Goal: Task Accomplishment & Management: Manage account settings

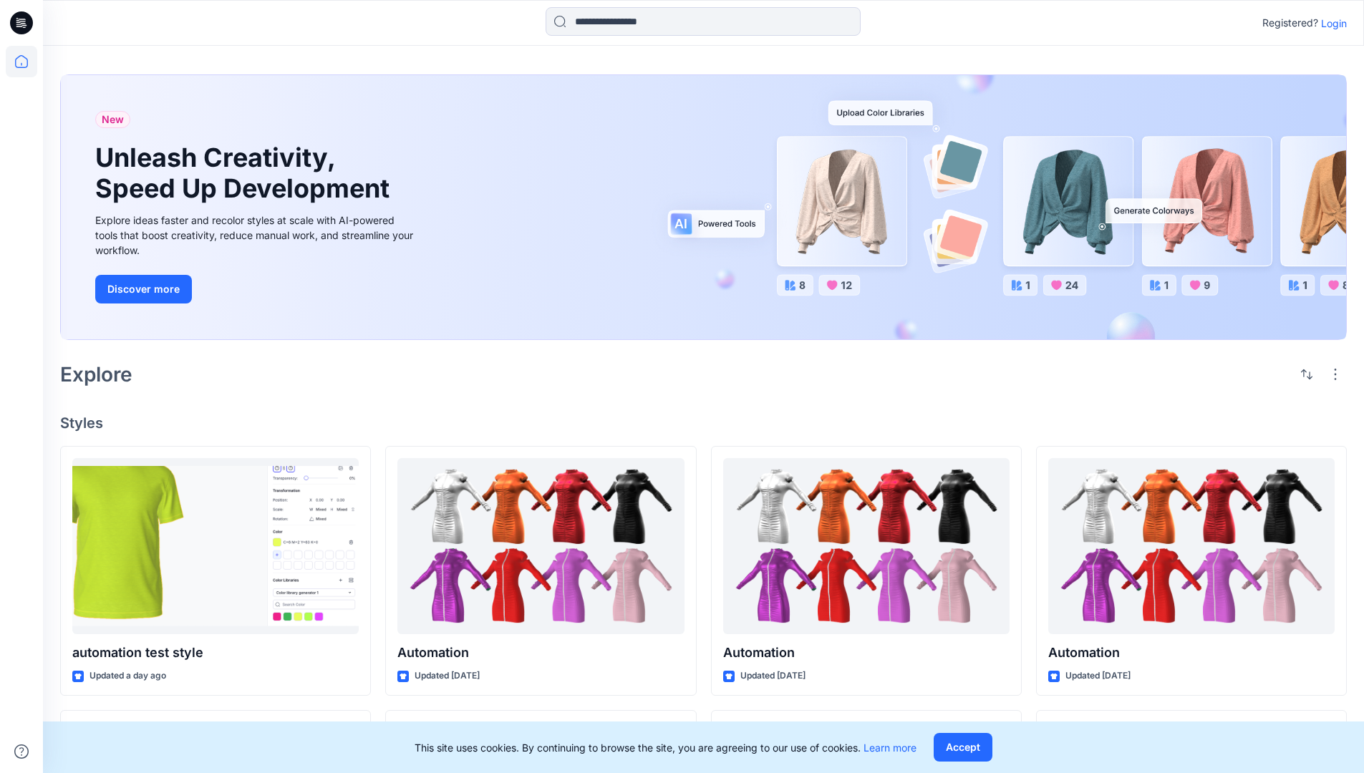
click at [1330, 23] on p "Login" at bounding box center [1334, 23] width 26 height 15
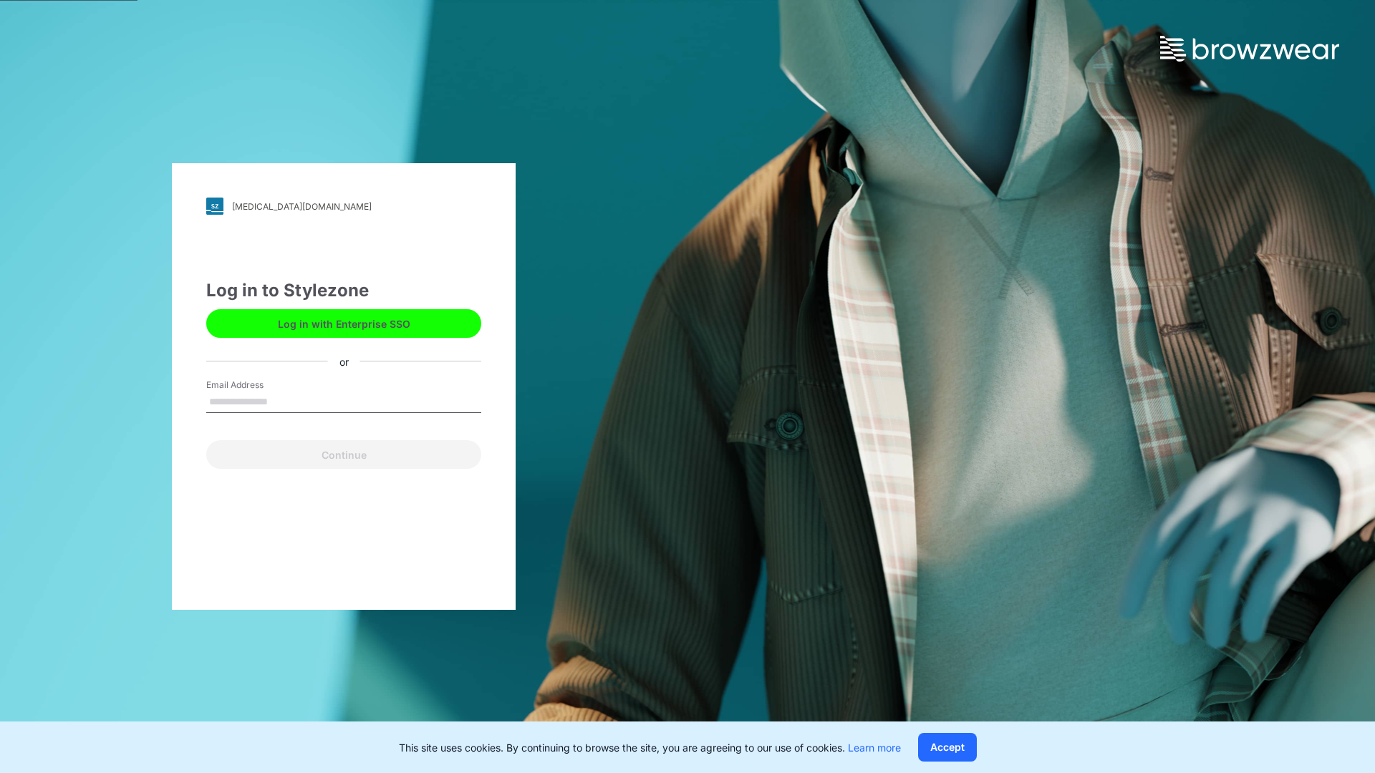
click at [283, 401] on input "Email Address" at bounding box center [343, 402] width 275 height 21
type input "**********"
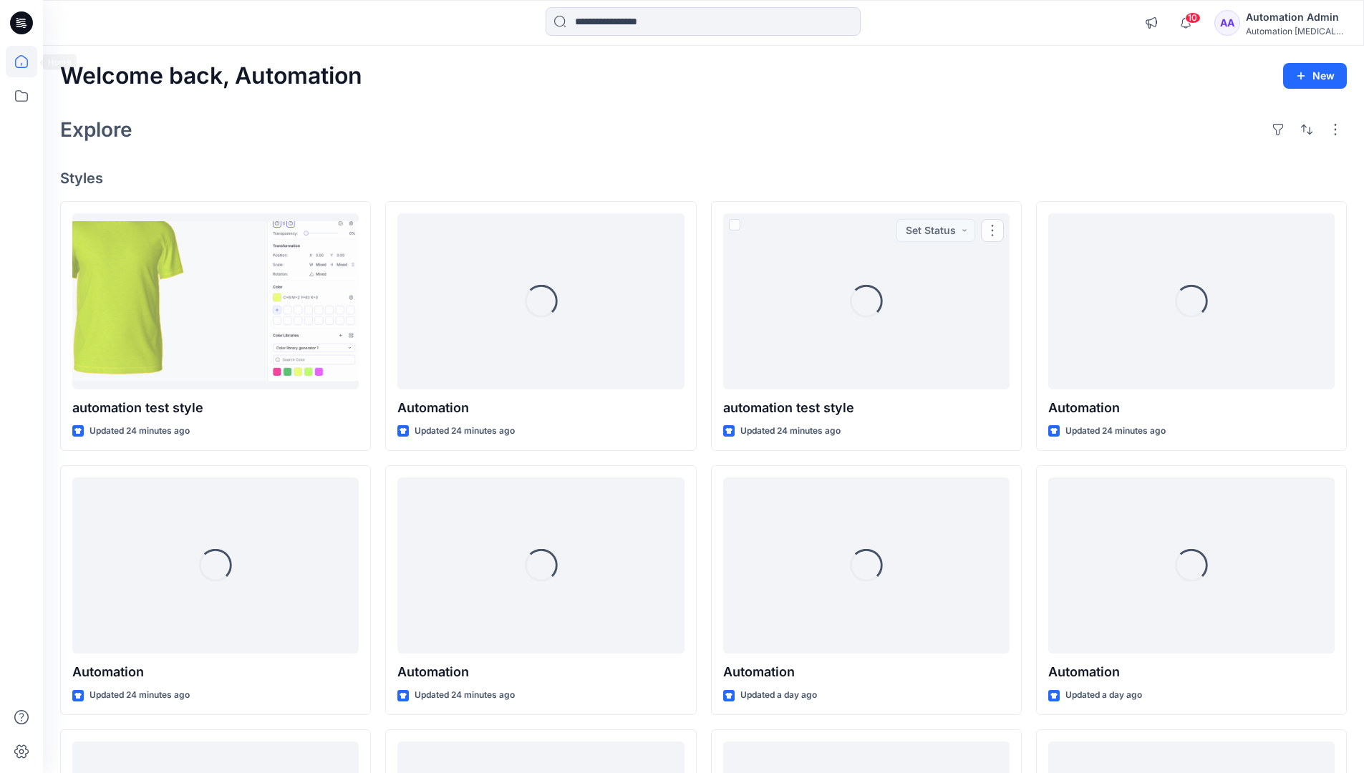
click at [27, 62] on icon at bounding box center [21, 61] width 13 height 13
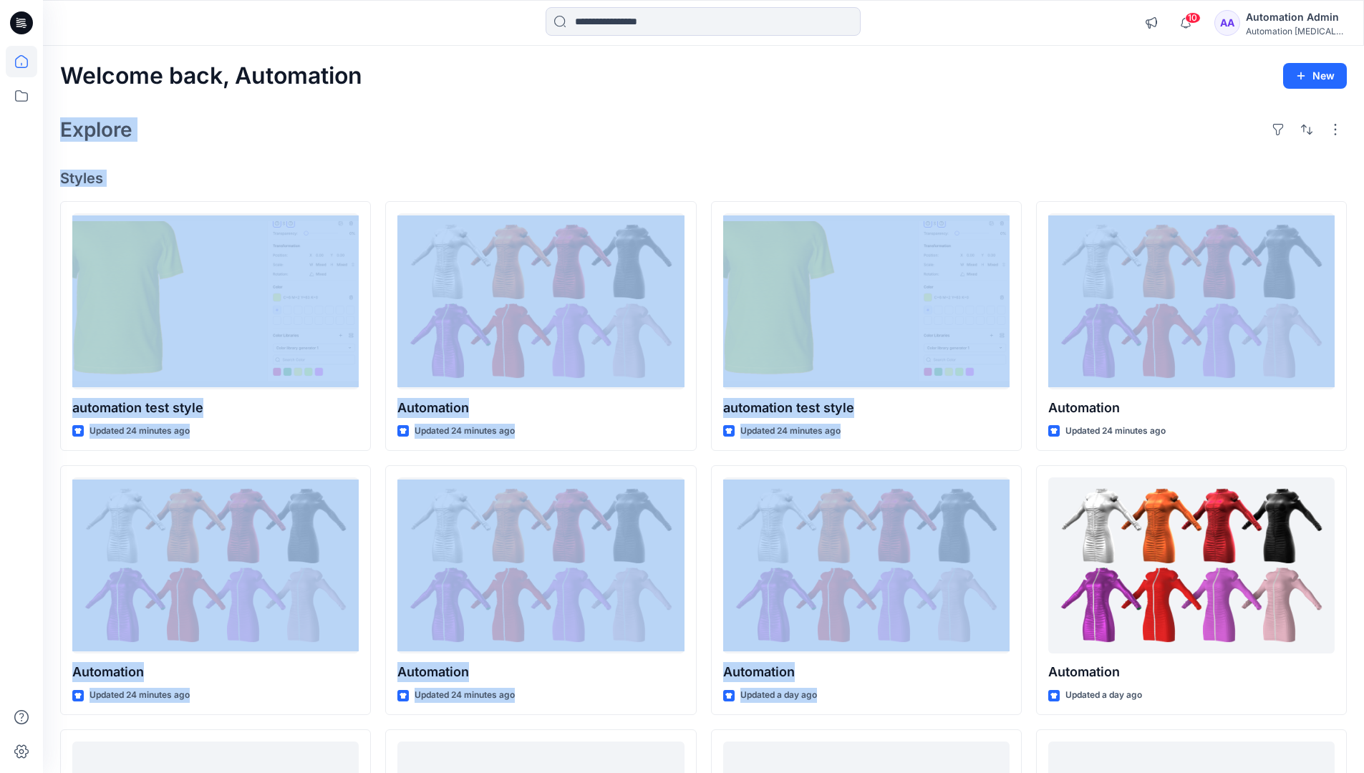
drag, startPoint x: 0, startPoint y: 0, endPoint x: 1354, endPoint y: 80, distance: 1356.1
click at [1354, 80] on div "Welcome back, Automation New Explore Styles automation test style Updated 24 mi…" at bounding box center [703, 547] width 1321 height 1002
click at [1312, 80] on button "New" at bounding box center [1315, 76] width 64 height 26
click at [1267, 170] on p "New Collection" at bounding box center [1281, 166] width 70 height 17
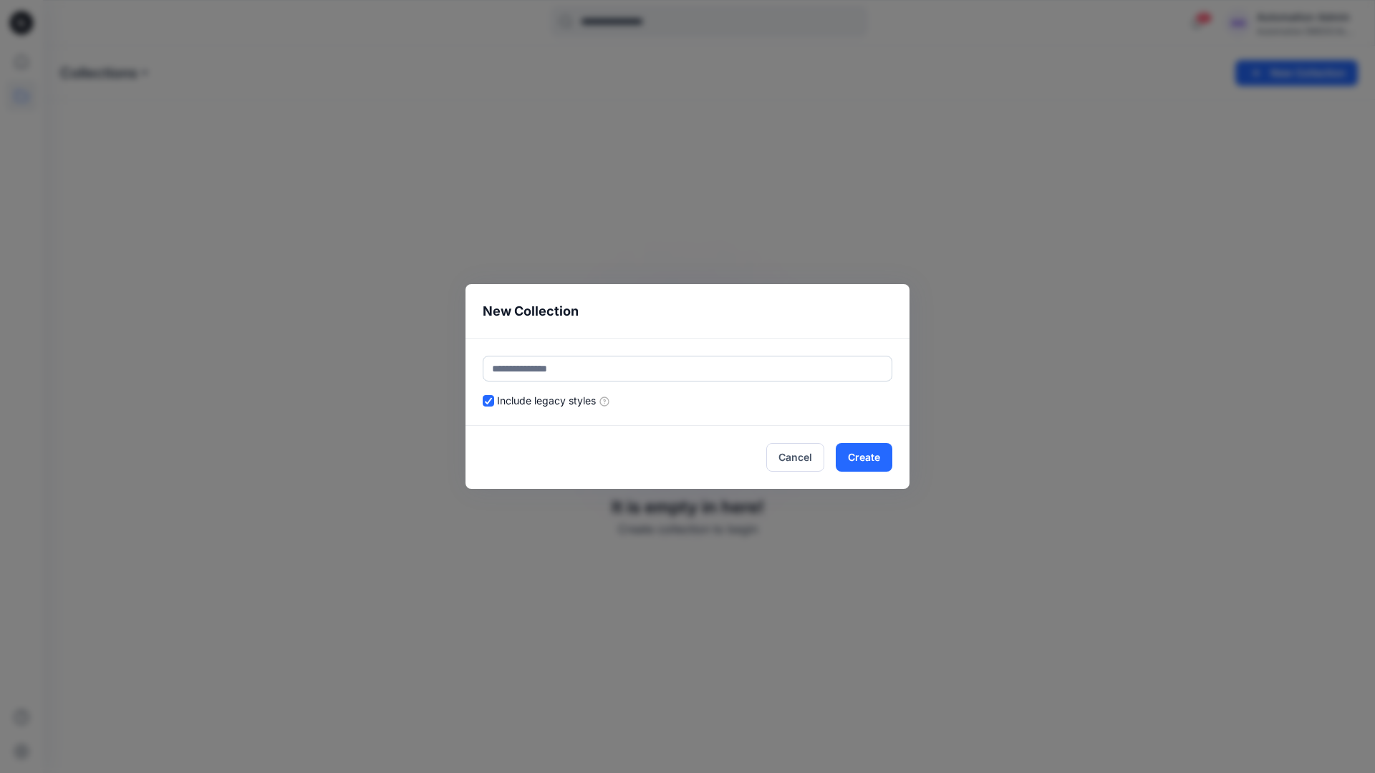
click at [584, 361] on input "text" at bounding box center [687, 369] width 409 height 26
type input "**********"
click at [860, 452] on button "Create" at bounding box center [863, 457] width 57 height 29
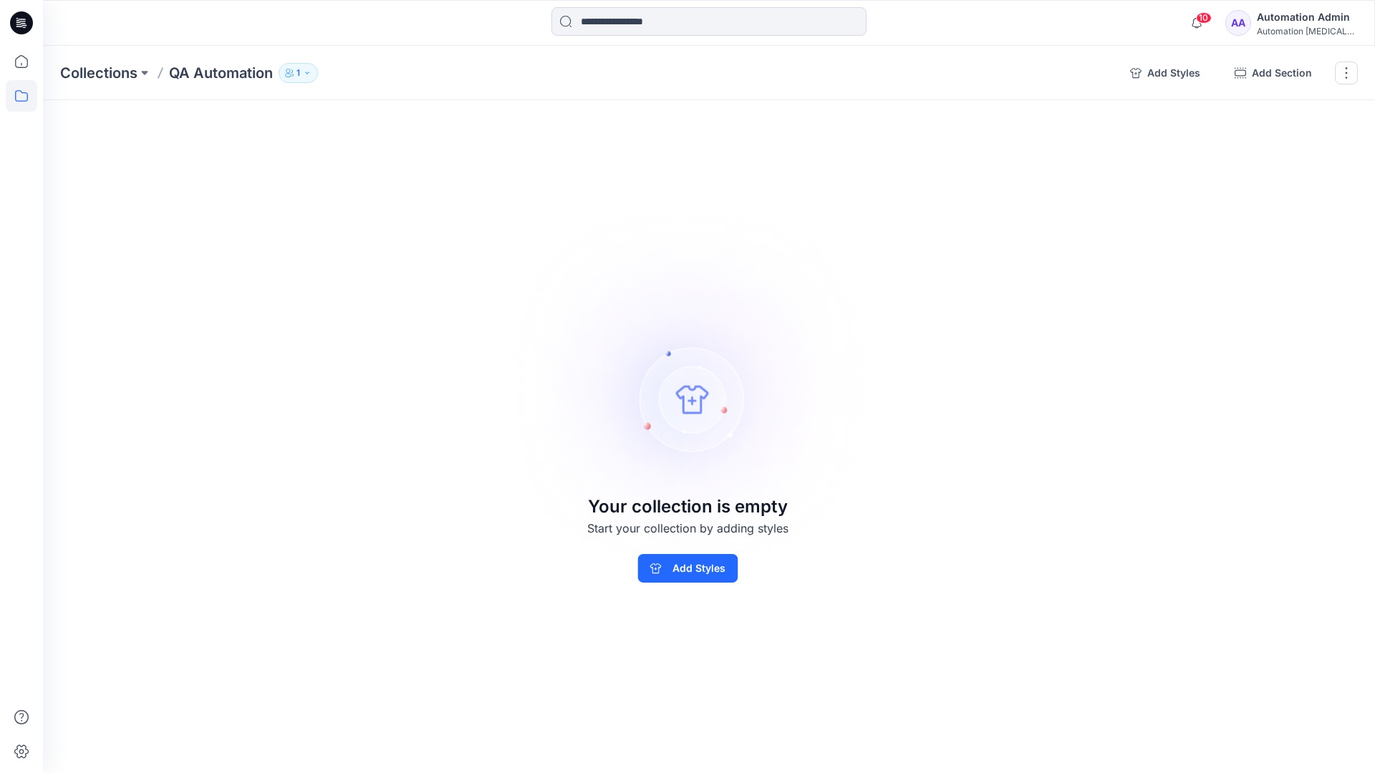
click at [221, 72] on p "QA Automation" at bounding box center [221, 73] width 104 height 20
click at [1140, 70] on icon "button" at bounding box center [1135, 72] width 11 height 11
